Goal: Task Accomplishment & Management: Use online tool/utility

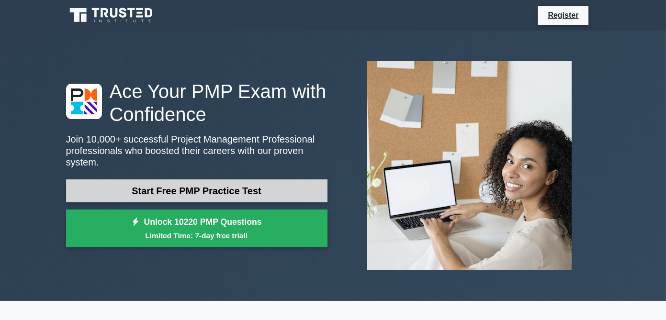
click at [222, 188] on link "Start Free PMP Practice Test" at bounding box center [196, 190] width 261 height 23
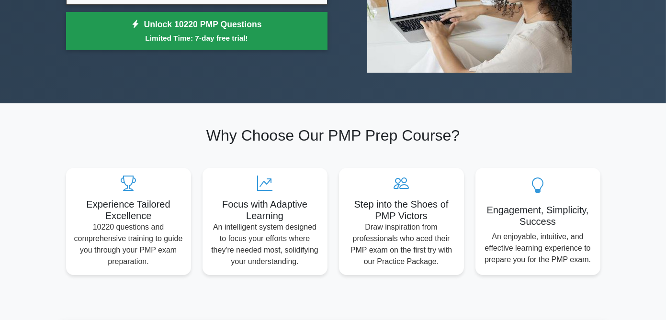
scroll to position [159, 0]
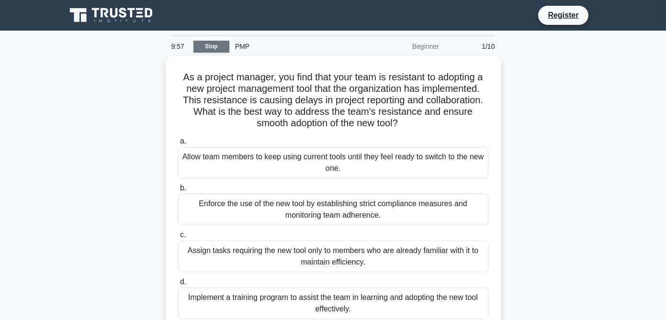
scroll to position [13, 0]
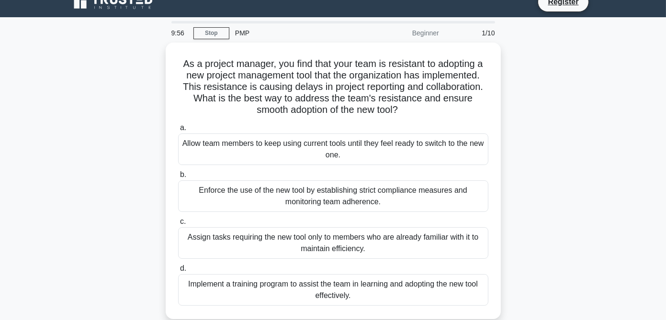
click at [429, 35] on div "Beginner" at bounding box center [403, 32] width 84 height 19
click at [246, 34] on div "PMP" at bounding box center [295, 32] width 132 height 19
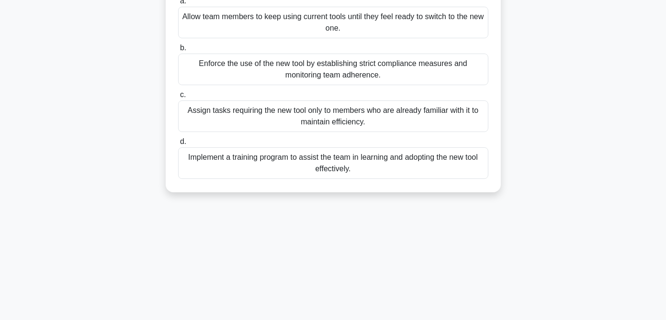
scroll to position [0, 0]
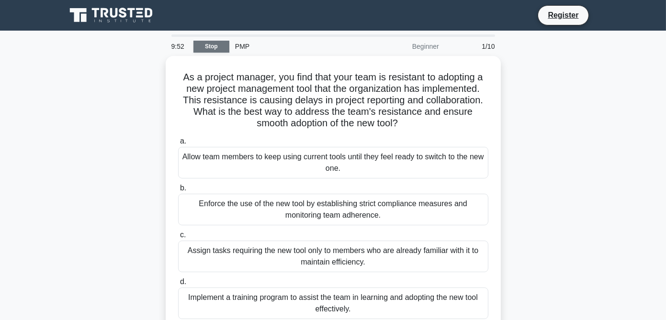
click at [219, 44] on link "Stop" at bounding box center [211, 47] width 36 height 12
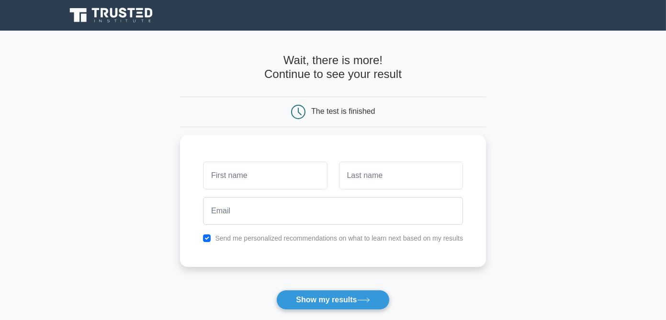
scroll to position [13, 0]
